Goal: Information Seeking & Learning: Learn about a topic

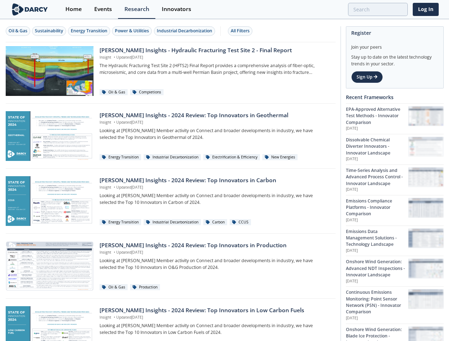
click at [18, 31] on div "Oil & Gas" at bounding box center [18, 31] width 19 height 6
click at [49, 31] on div "Sustainability" at bounding box center [49, 31] width 28 height 6
click at [90, 31] on div "Energy Transition" at bounding box center [89, 31] width 37 height 6
click at [133, 31] on div "Power & Utilities" at bounding box center [132, 31] width 34 height 6
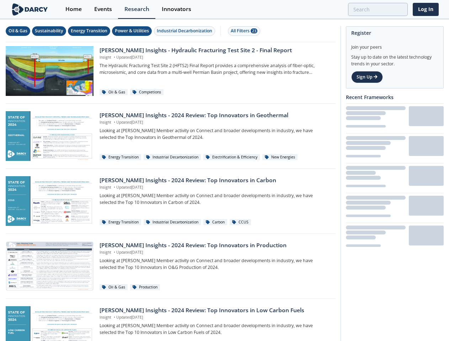
click at [186, 31] on div "Industrial Decarbonization" at bounding box center [184, 31] width 55 height 6
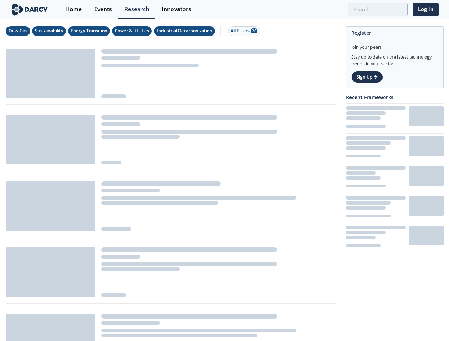
click at [242, 31] on div "All Filters 28" at bounding box center [244, 31] width 27 height 6
